Goal: Task Accomplishment & Management: Manage account settings

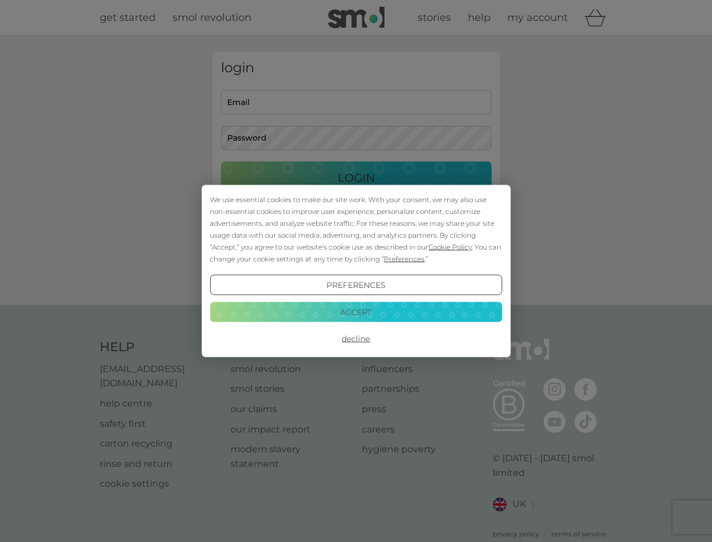
click at [451, 247] on span "Cookie Policy" at bounding box center [450, 247] width 43 height 8
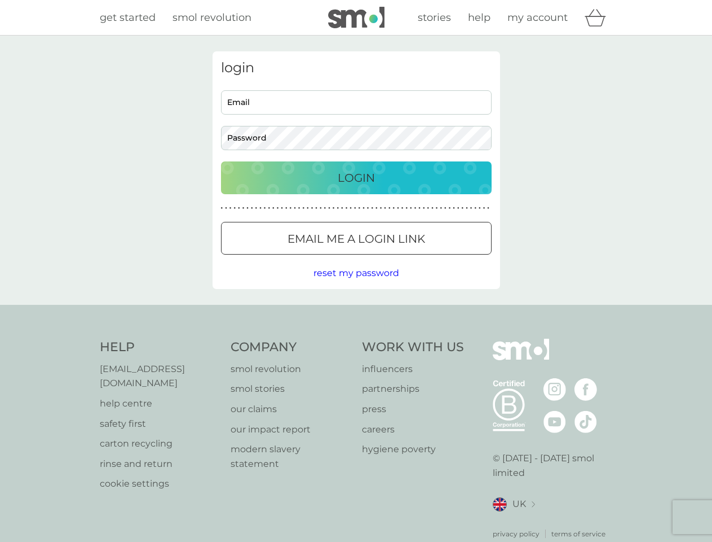
click at [403, 258] on div "login Email Password Login ● ● ● ● ● ● ● ● ● ● ● ● ● ● ● ● ● ● ● ● ● ● ● ● ● ● …" at bounding box center [357, 169] width 288 height 237
click at [356, 285] on div "login Email Password Login ● ● ● ● ● ● ● ● ● ● ● ● ● ● ● ● ● ● ● ● ● ● ● ● ● ● …" at bounding box center [357, 169] width 288 height 237
click at [356, 338] on div "Help [EMAIL_ADDRESS][DOMAIN_NAME] help centre safety first carton recycling rin…" at bounding box center [356, 438] width 513 height 200
click at [356, 311] on div "Help [EMAIL_ADDRESS][DOMAIN_NAME] help centre safety first carton recycling rin…" at bounding box center [356, 439] width 712 height 268
